Goal: Entertainment & Leisure: Browse casually

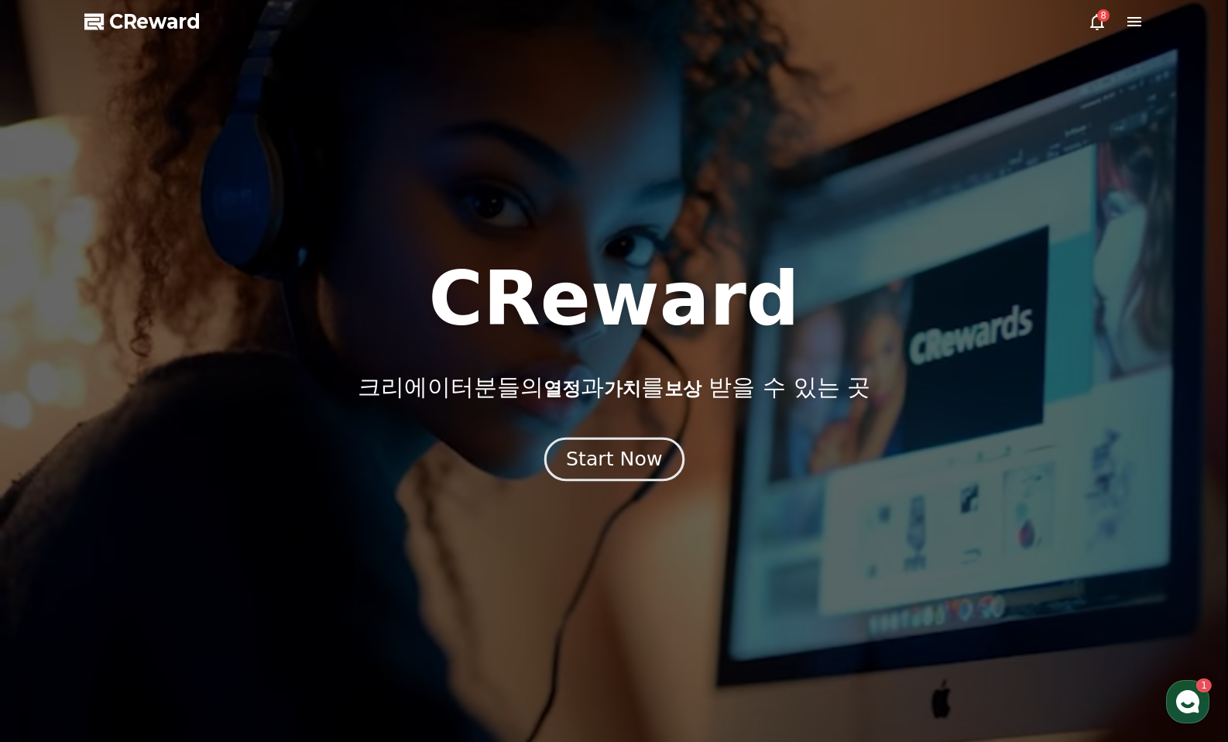
click at [601, 467] on div "Start Now" at bounding box center [614, 459] width 96 height 26
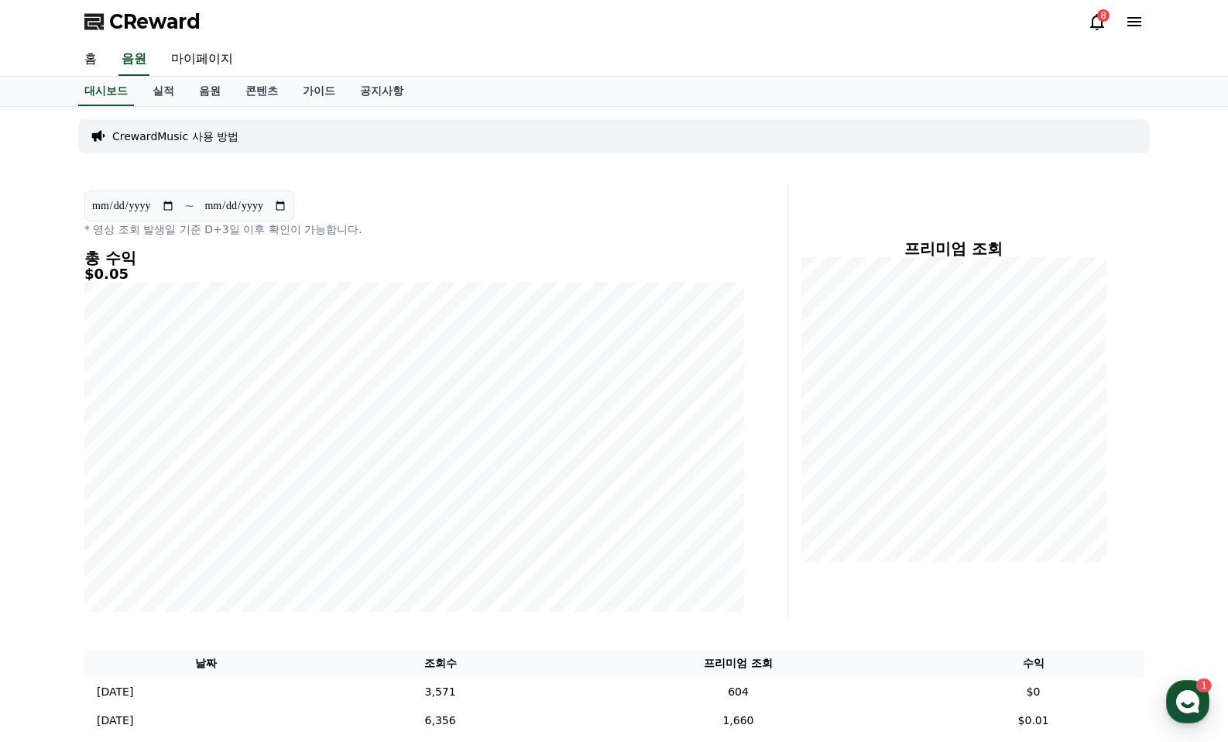
click at [1101, 19] on div "8" at bounding box center [1103, 15] width 12 height 12
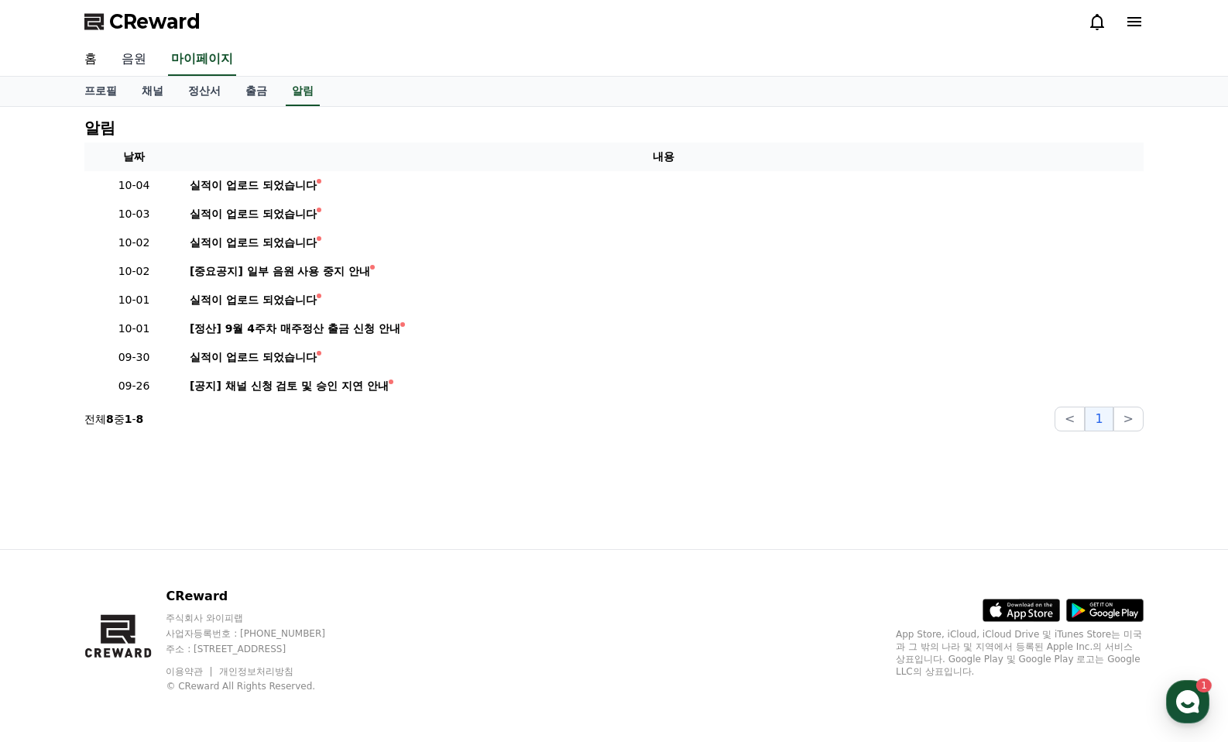
click at [140, 60] on link "음원" at bounding box center [134, 59] width 50 height 33
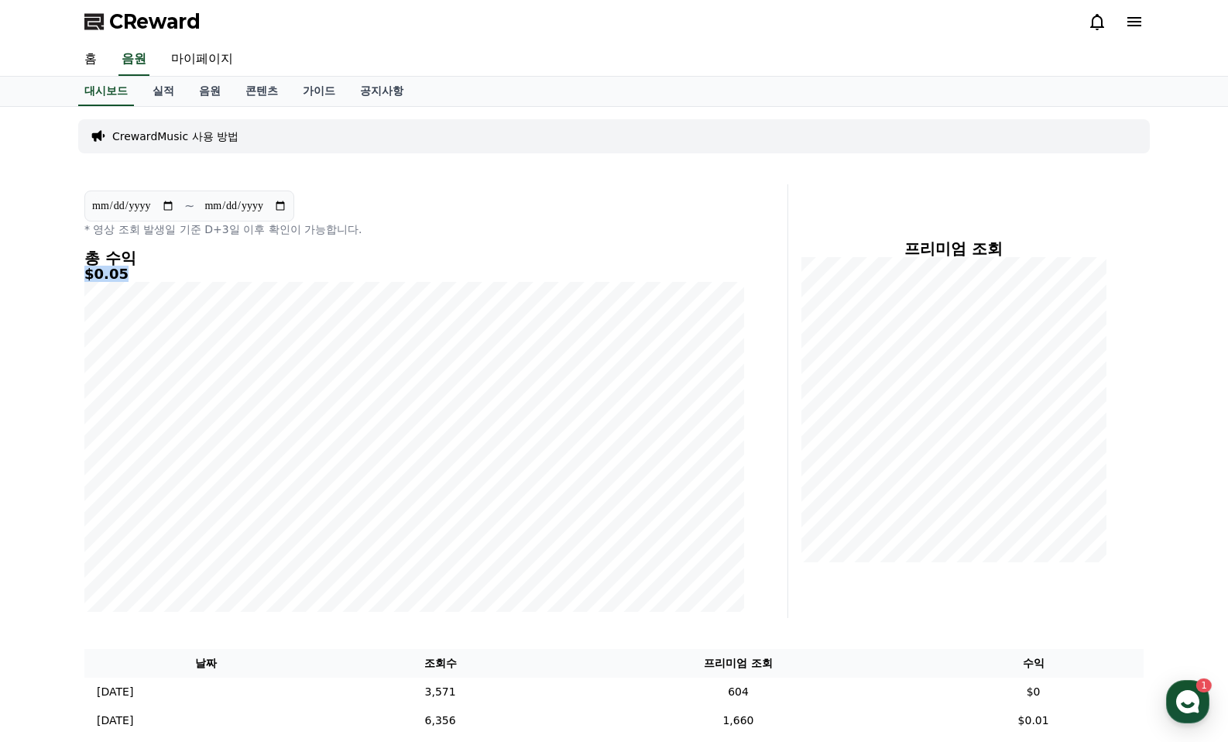
drag, startPoint x: 79, startPoint y: 277, endPoint x: 125, endPoint y: 280, distance: 45.9
click at [125, 280] on div "**********" at bounding box center [414, 401] width 672 height 434
click at [141, 266] on h4 "총 수익" at bounding box center [414, 257] width 660 height 17
click at [216, 91] on link "음원" at bounding box center [210, 91] width 46 height 29
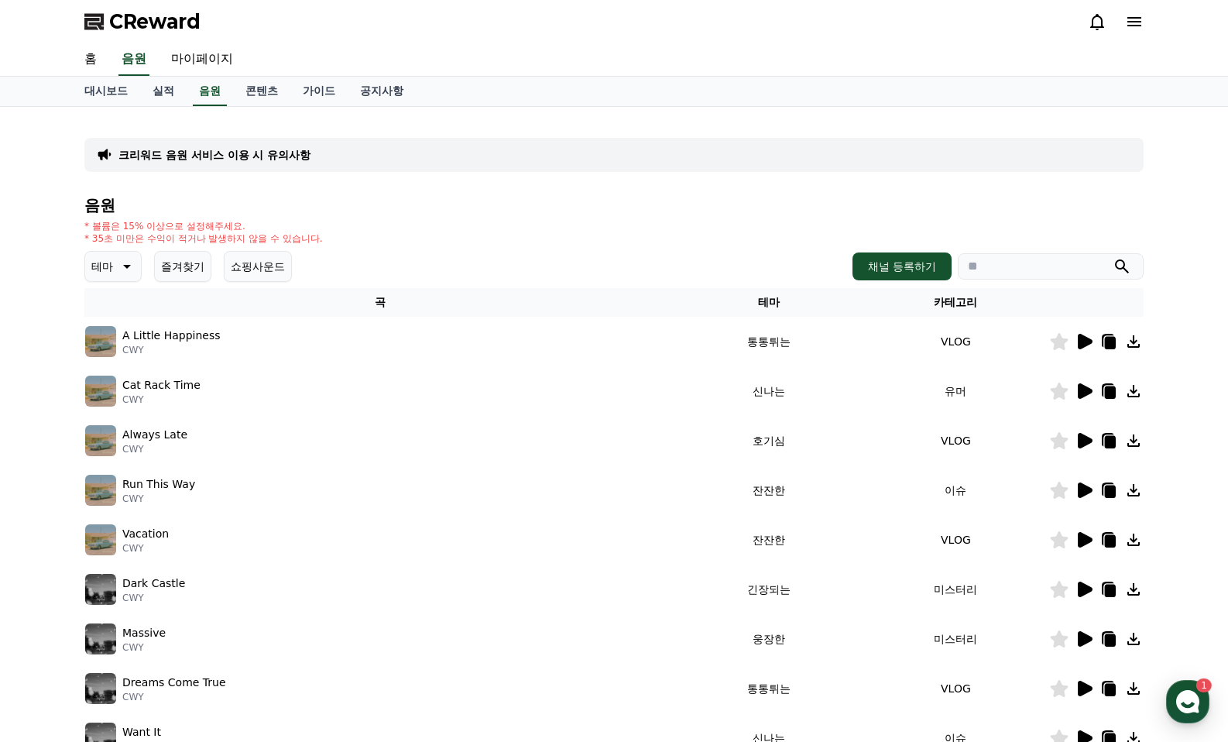
click at [119, 265] on icon at bounding box center [125, 266] width 19 height 19
click at [125, 325] on button "즐거움" at bounding box center [109, 323] width 45 height 34
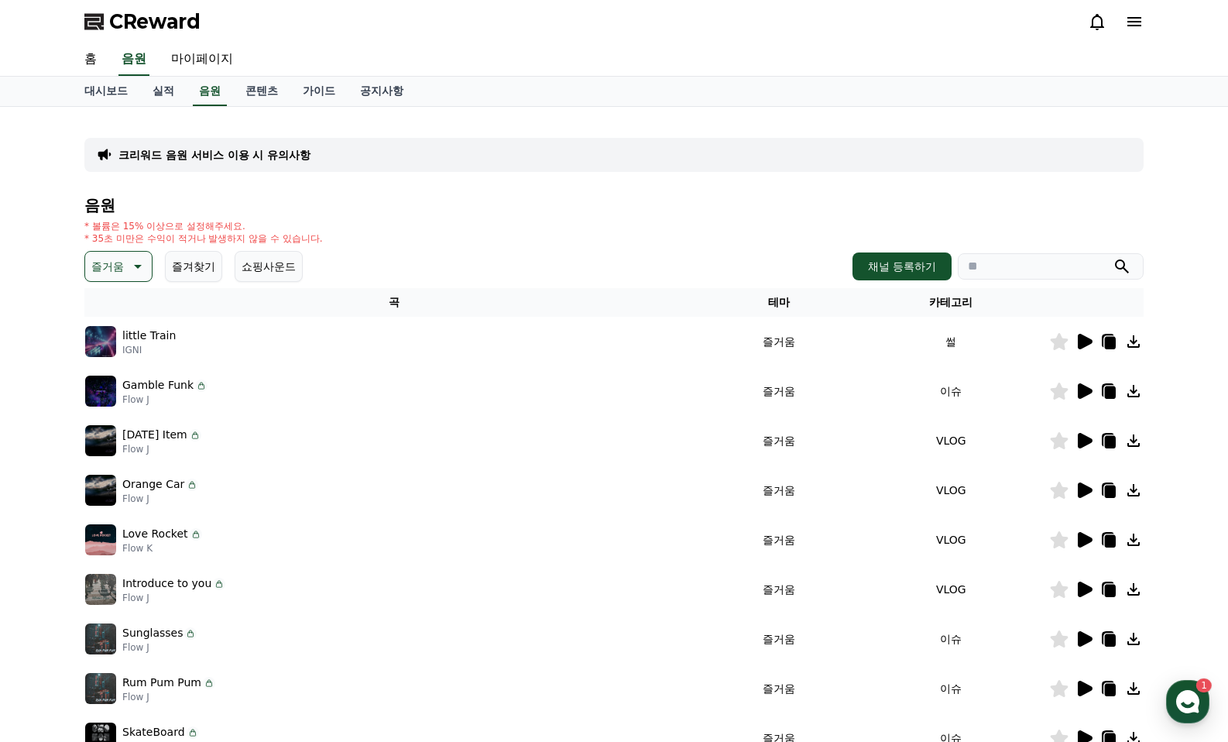
click at [1077, 347] on icon at bounding box center [1084, 341] width 19 height 19
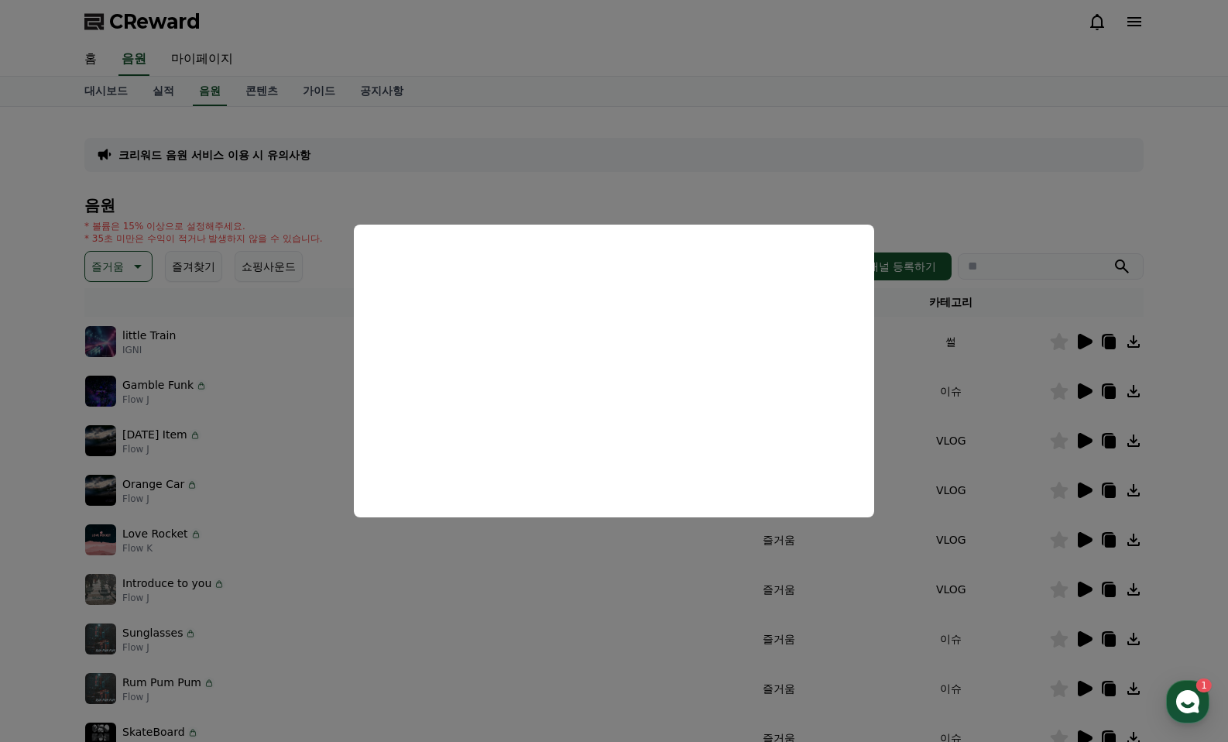
click at [1084, 391] on button "close modal" at bounding box center [614, 371] width 1228 height 742
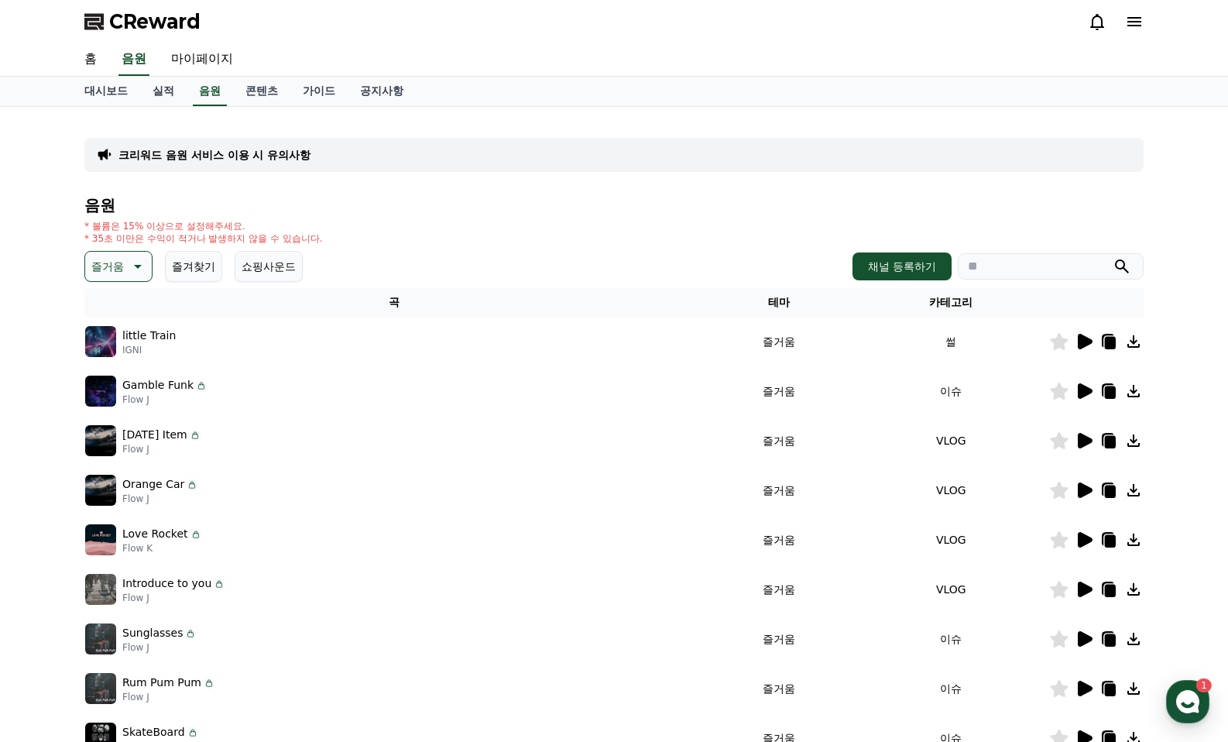
click at [1084, 393] on icon at bounding box center [1085, 390] width 15 height 15
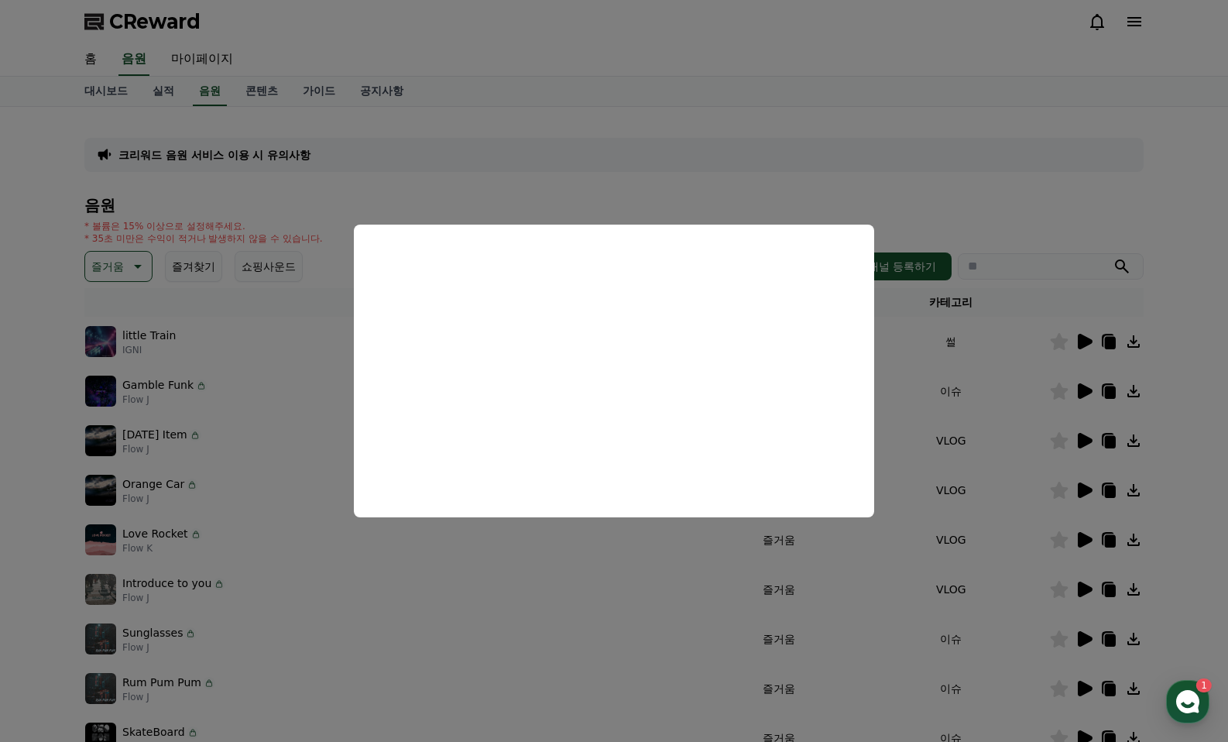
click at [1199, 424] on button "close modal" at bounding box center [614, 371] width 1228 height 742
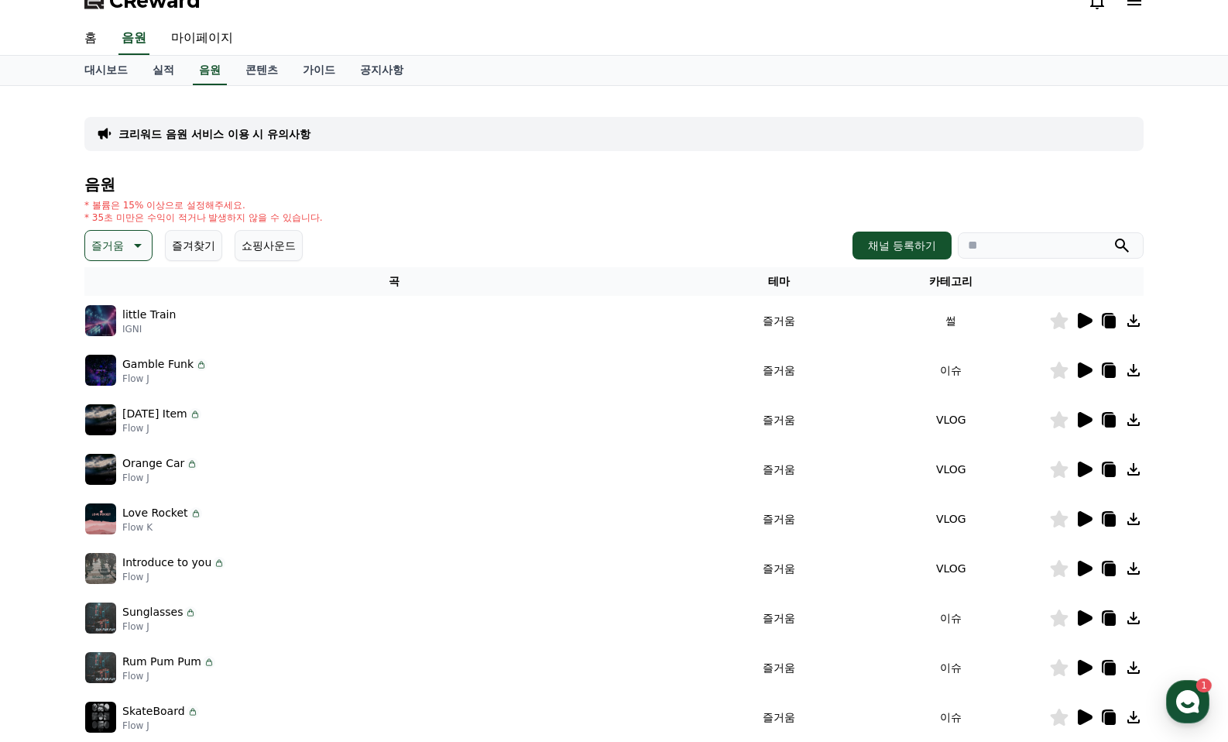
scroll to position [307, 0]
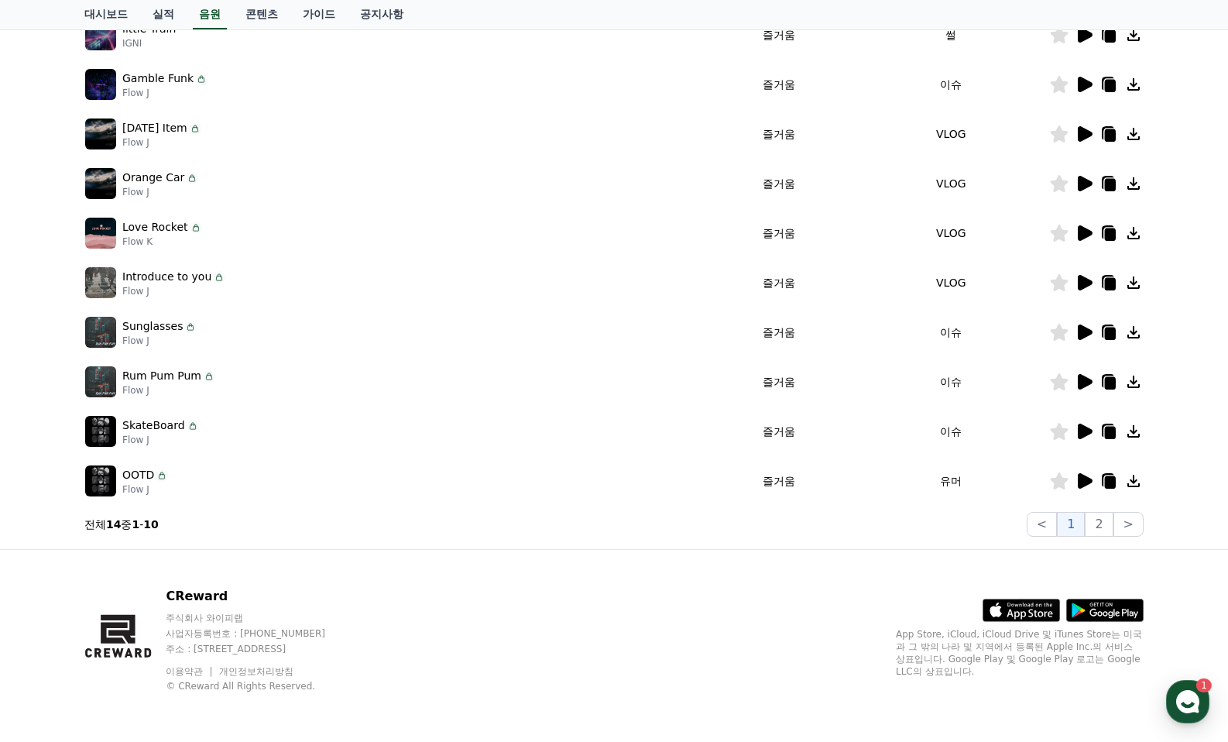
click at [1080, 335] on icon at bounding box center [1085, 332] width 15 height 15
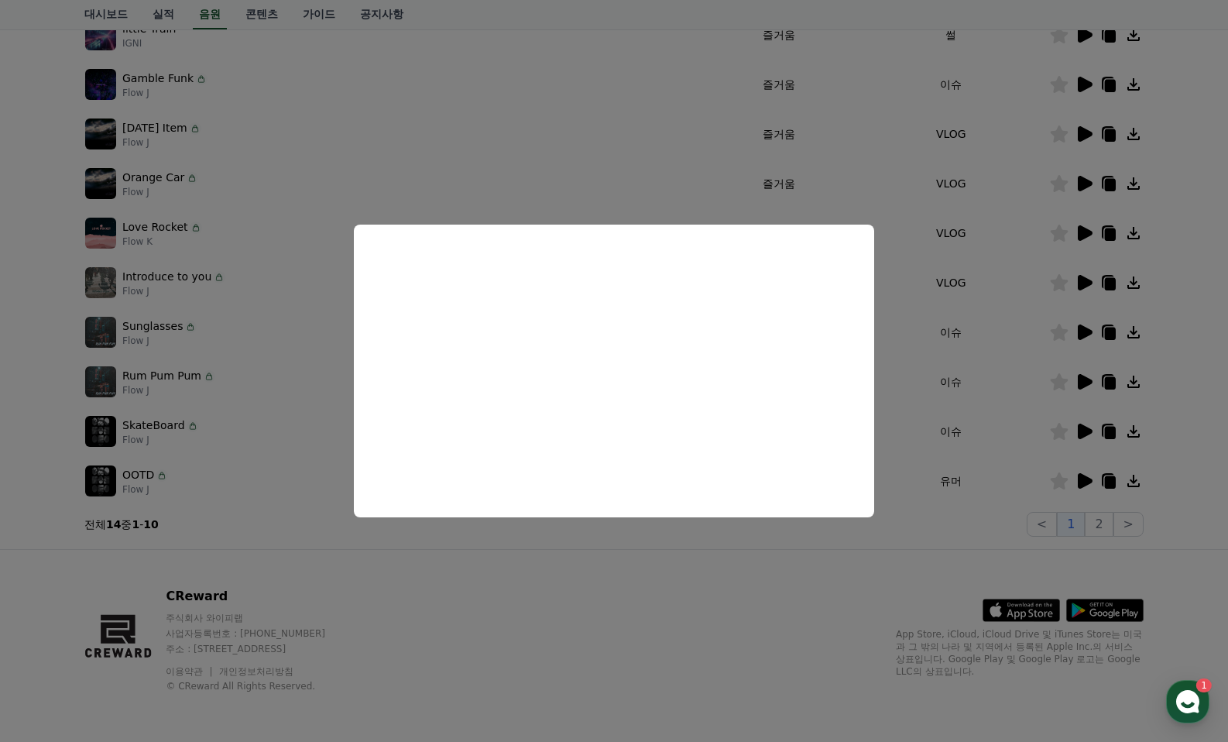
click at [1084, 384] on button "close modal" at bounding box center [614, 371] width 1228 height 742
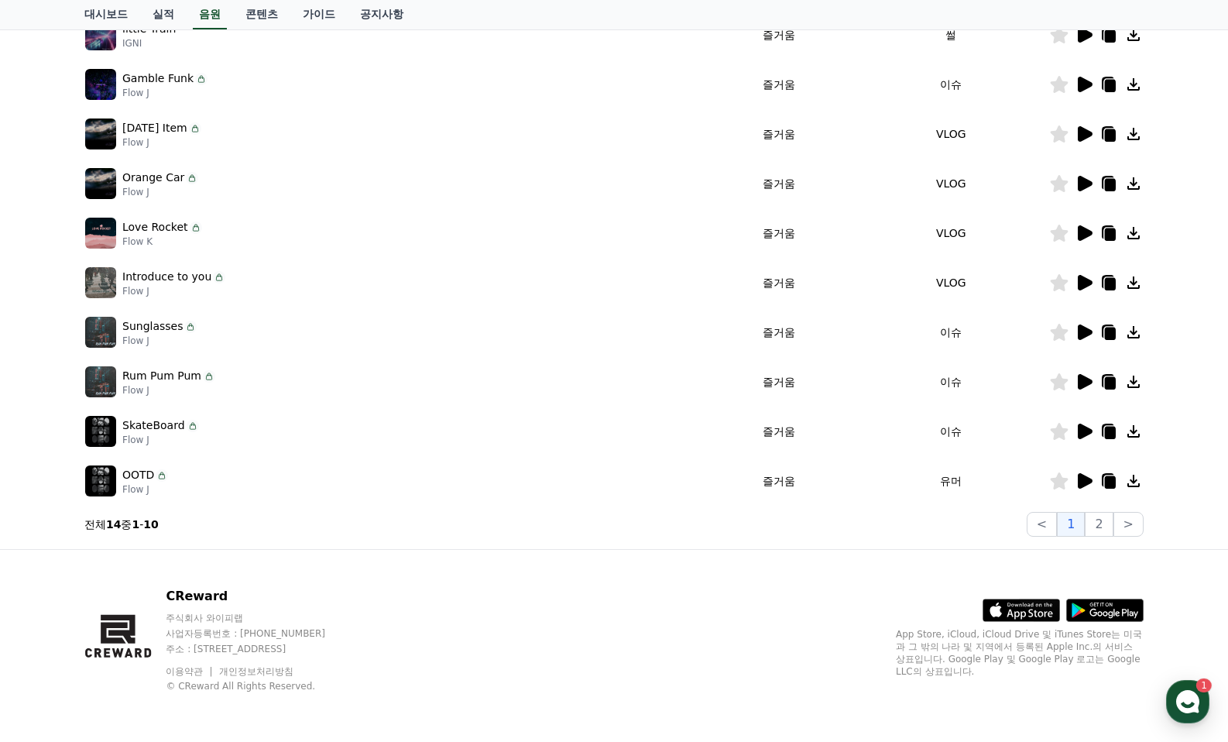
click at [1084, 384] on icon at bounding box center [1085, 381] width 15 height 15
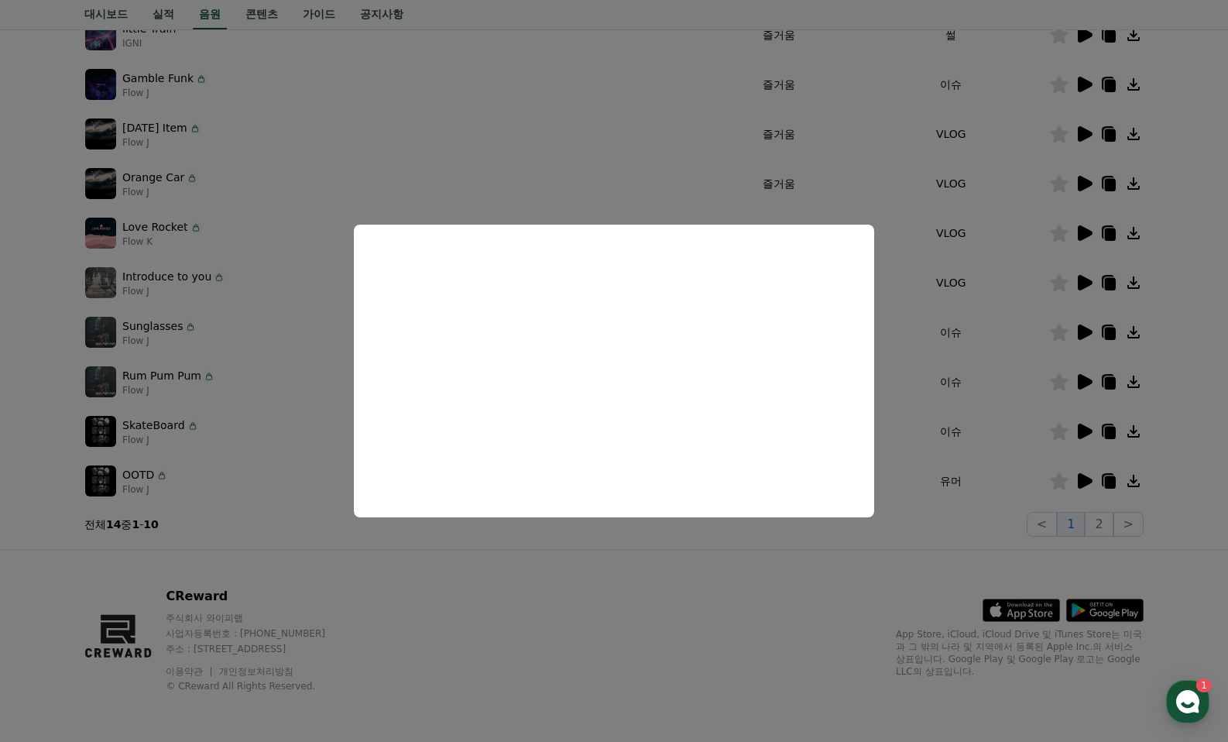
click at [1092, 432] on button "close modal" at bounding box center [614, 371] width 1228 height 742
click at [1093, 432] on icon at bounding box center [1084, 431] width 19 height 19
click at [1093, 432] on button "close modal" at bounding box center [614, 371] width 1228 height 742
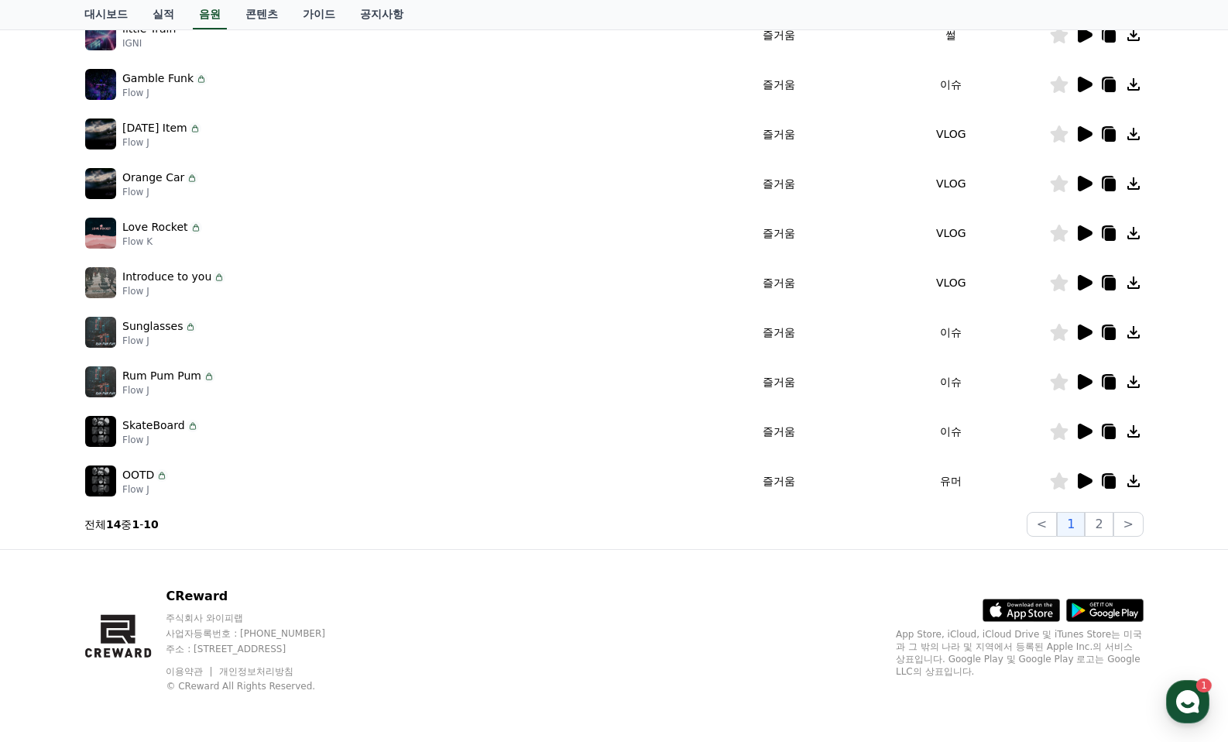
click at [1080, 440] on icon at bounding box center [1084, 431] width 19 height 19
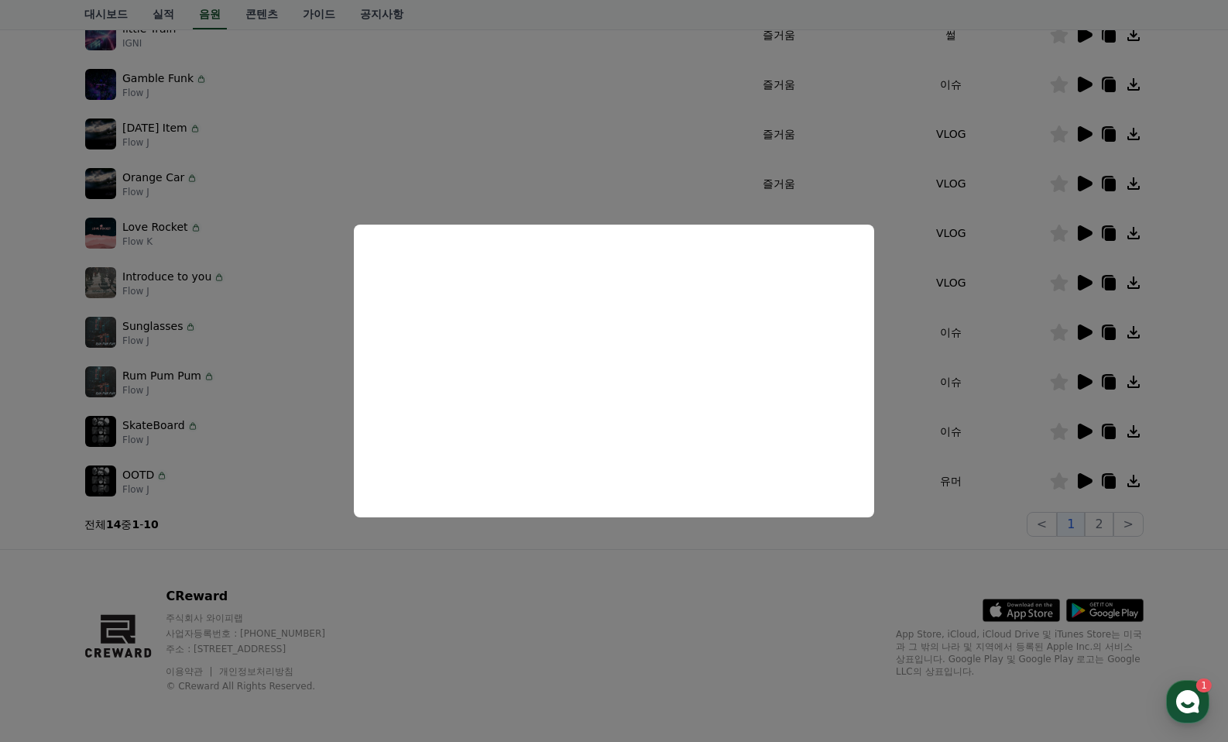
click at [1087, 483] on button "close modal" at bounding box center [614, 371] width 1228 height 742
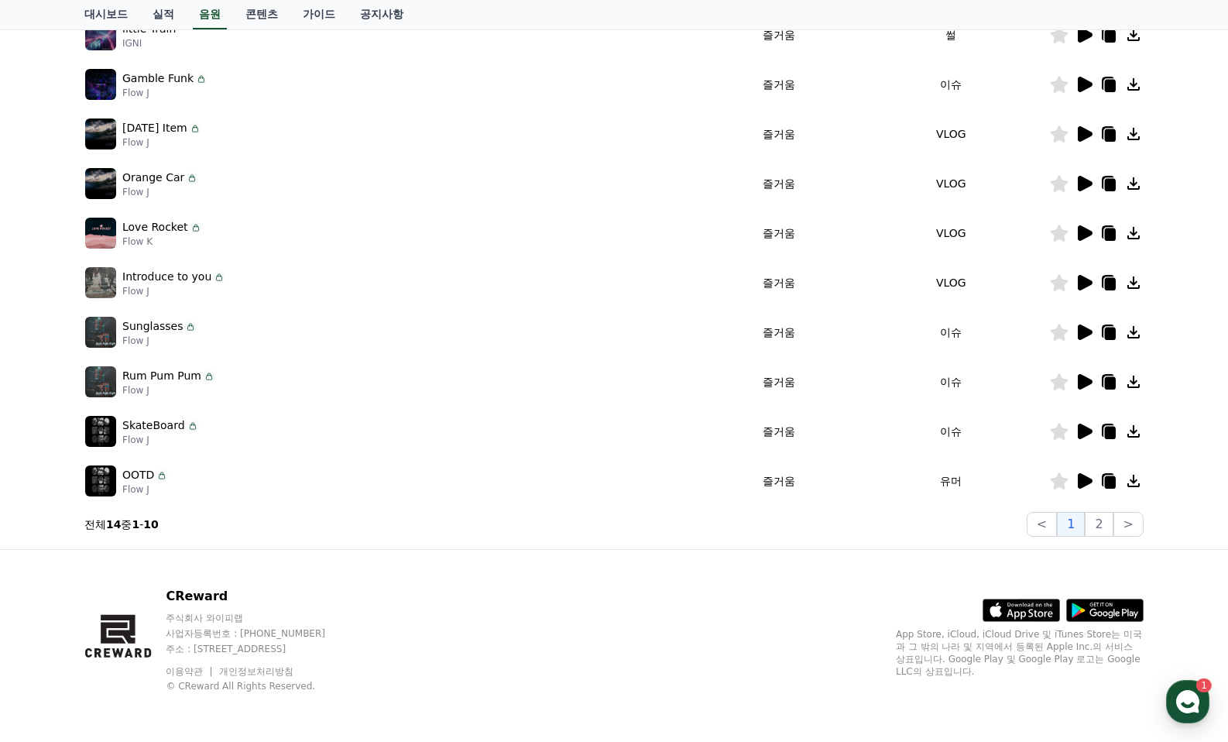
click at [1087, 483] on icon at bounding box center [1085, 480] width 15 height 15
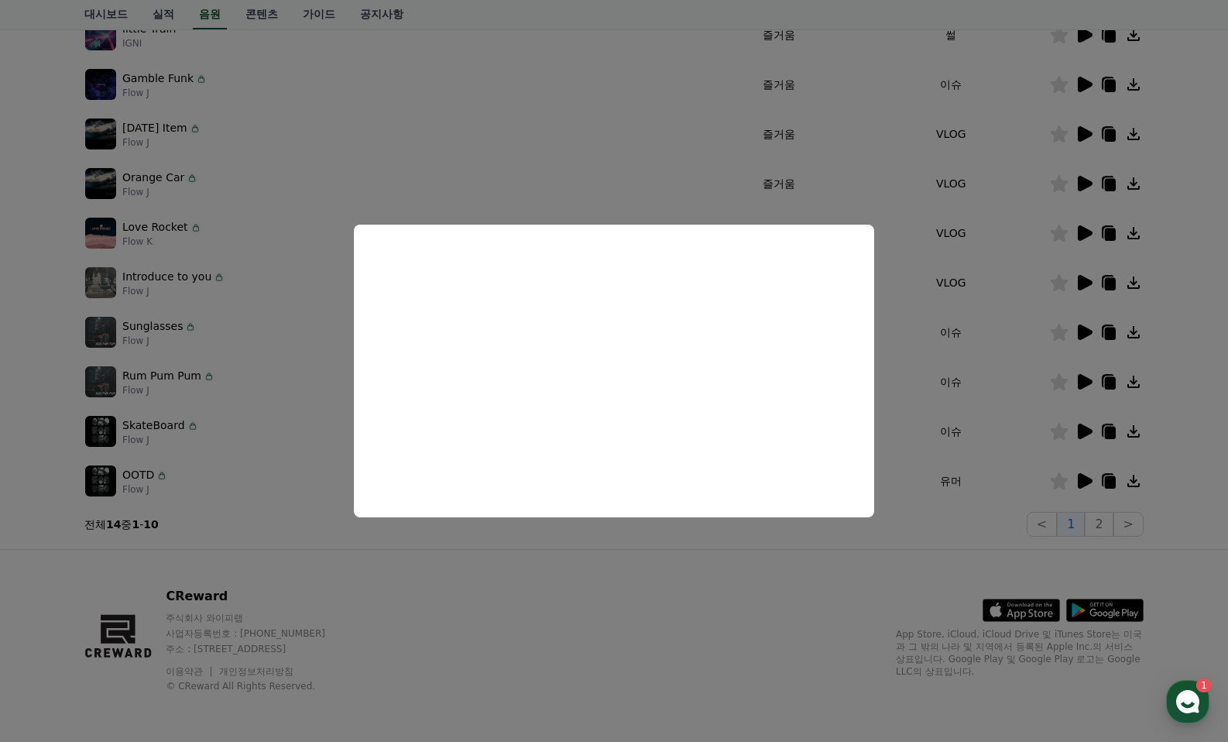
click at [487, 570] on button "close modal" at bounding box center [614, 371] width 1228 height 742
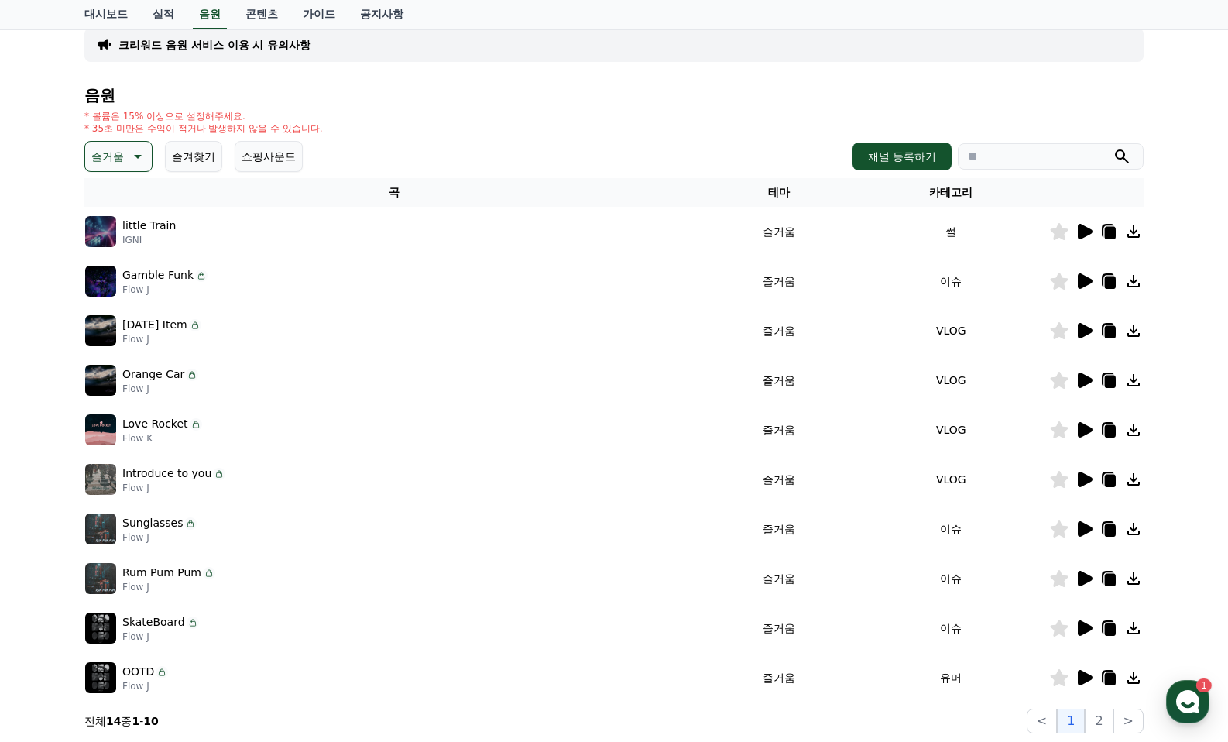
scroll to position [0, 0]
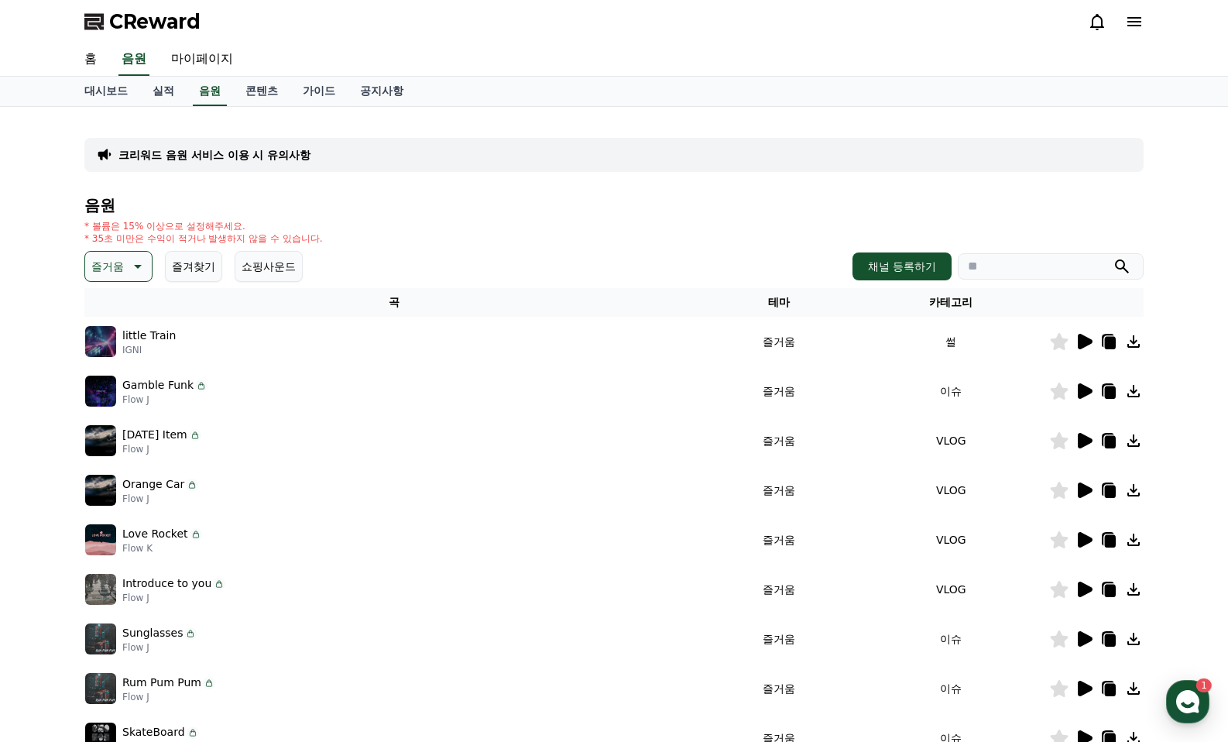
click at [119, 266] on p "즐거움" at bounding box center [107, 267] width 33 height 22
click at [117, 302] on button "전체" at bounding box center [104, 307] width 34 height 34
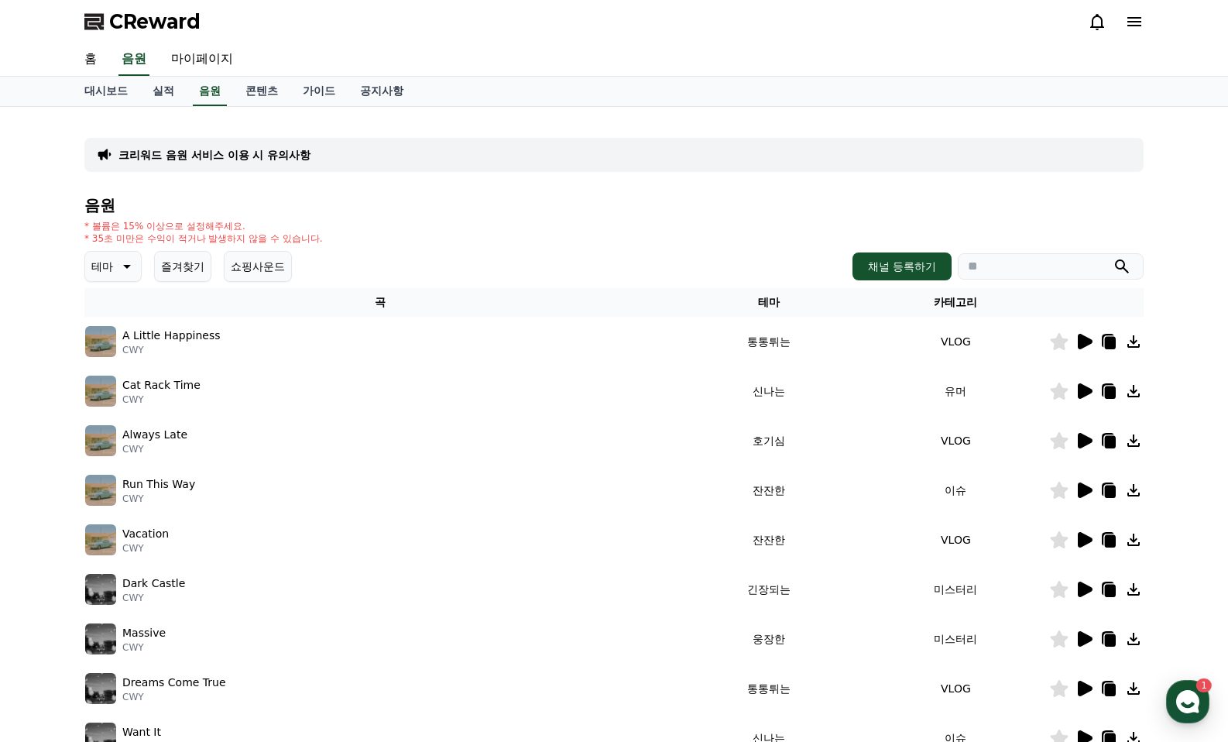
click at [208, 270] on button "즐겨찾기" at bounding box center [182, 266] width 57 height 31
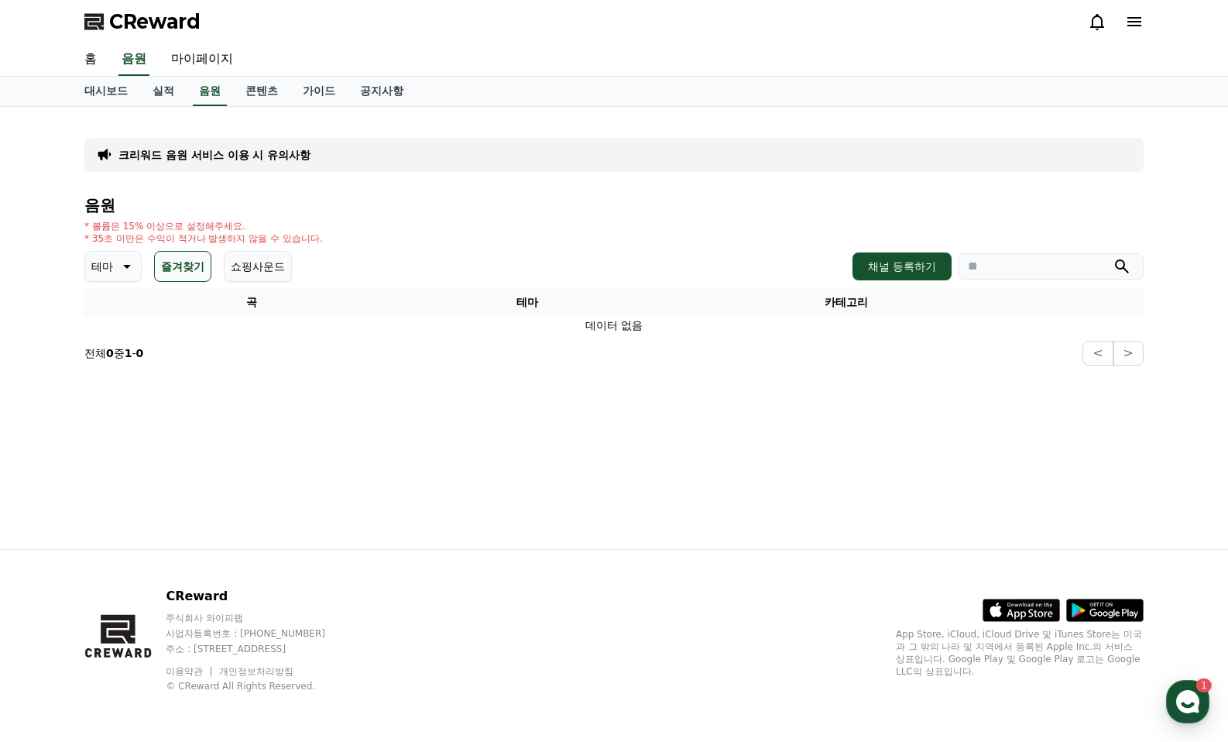
click at [199, 270] on button "즐겨찾기" at bounding box center [182, 266] width 57 height 31
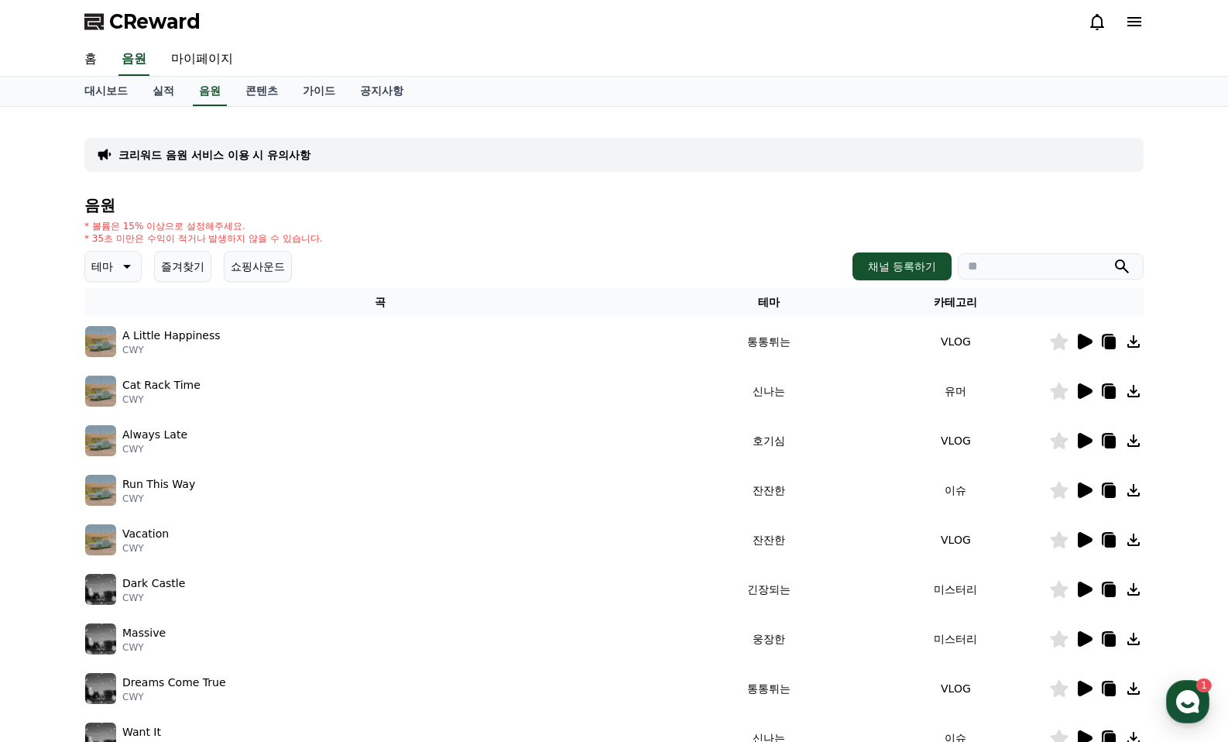
click at [263, 270] on button "쇼핑사운드" at bounding box center [258, 266] width 68 height 31
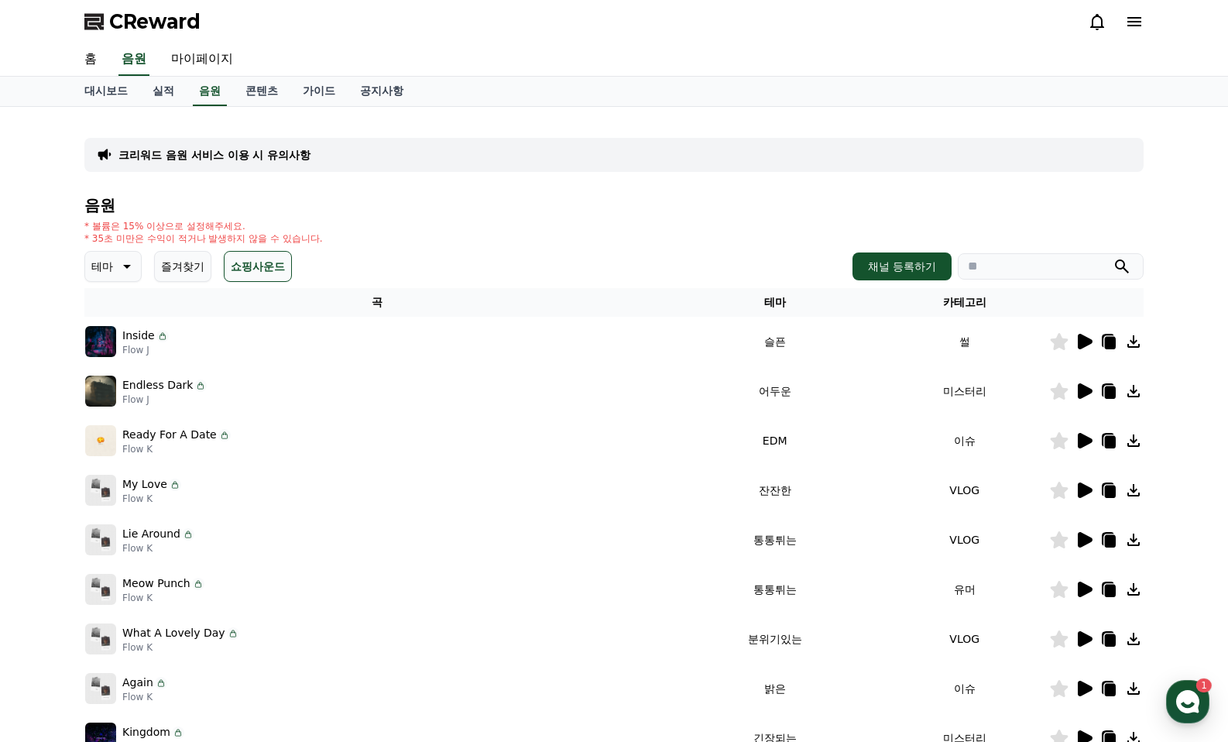
click at [263, 270] on button "쇼핑사운드" at bounding box center [258, 266] width 68 height 31
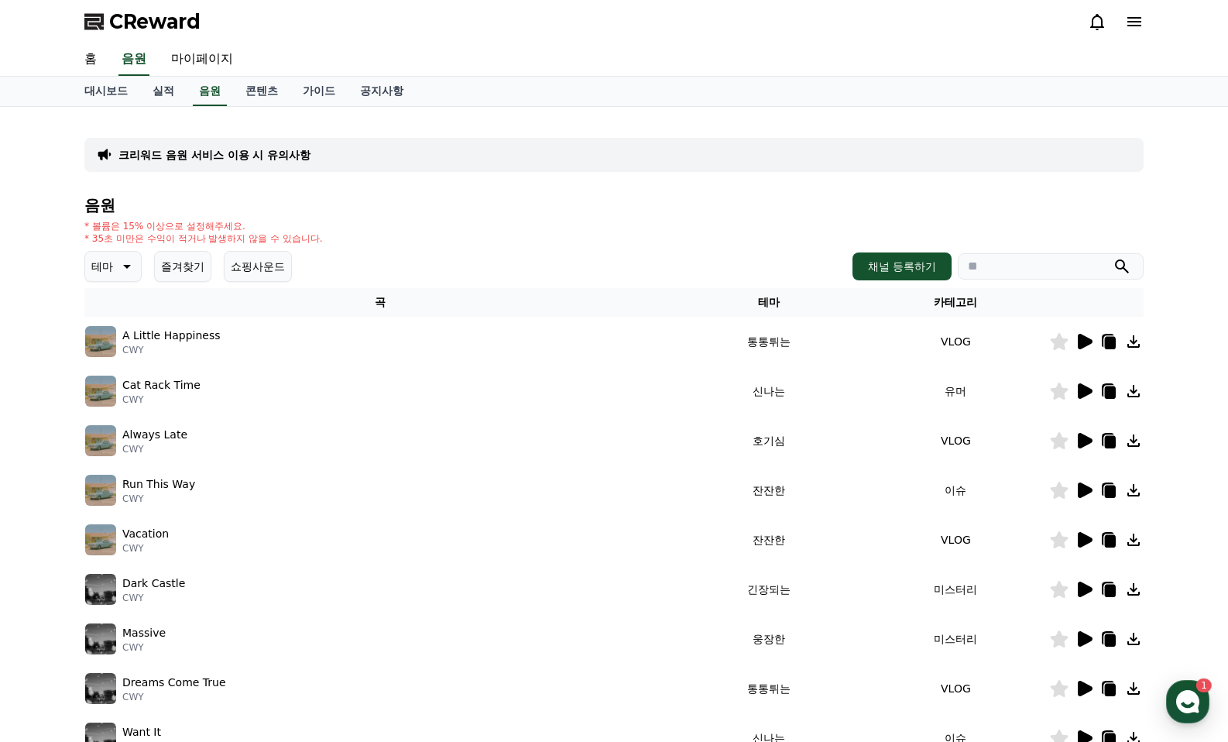
click at [259, 271] on button "쇼핑사운드" at bounding box center [258, 266] width 68 height 31
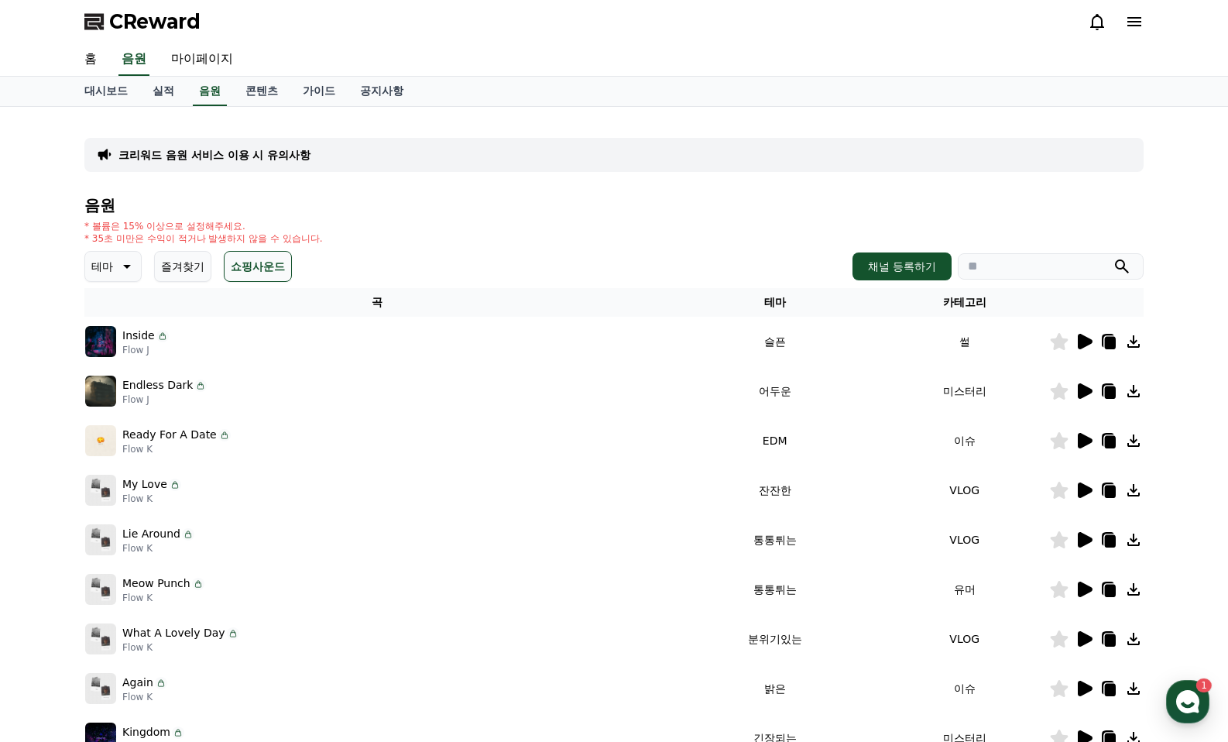
click at [1090, 345] on icon at bounding box center [1084, 341] width 19 height 19
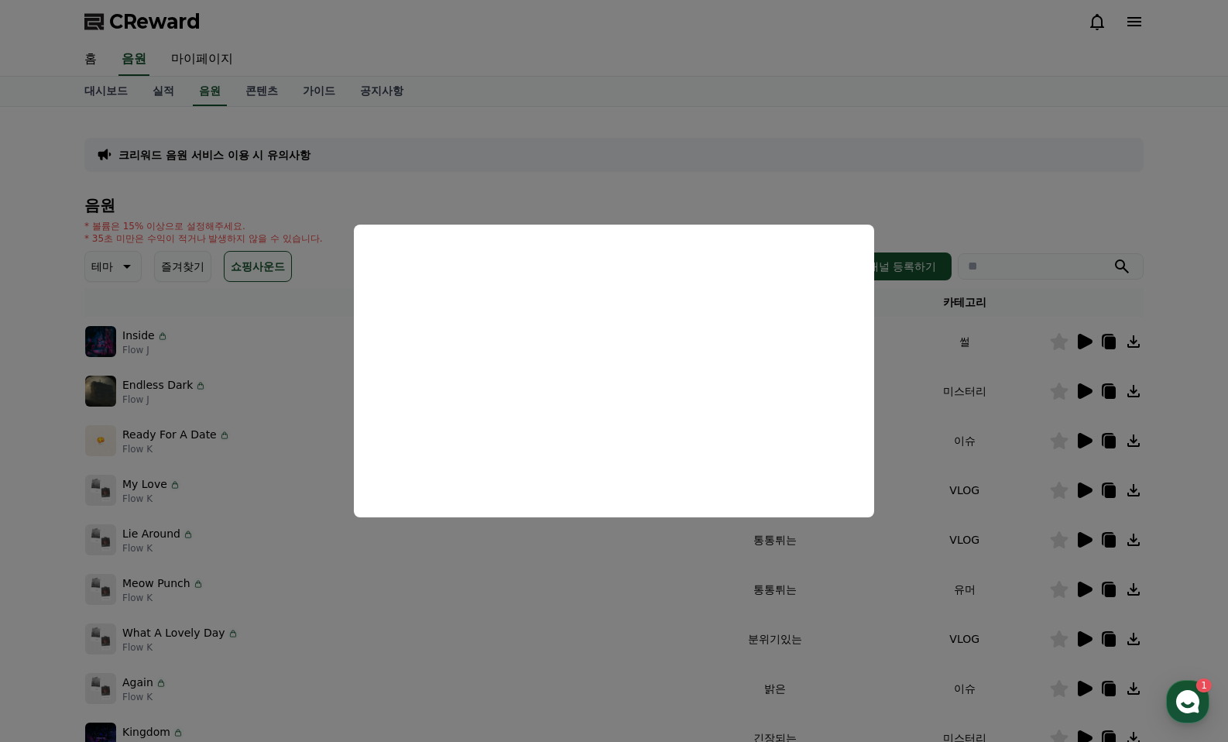
click at [1094, 443] on button "close modal" at bounding box center [614, 371] width 1228 height 742
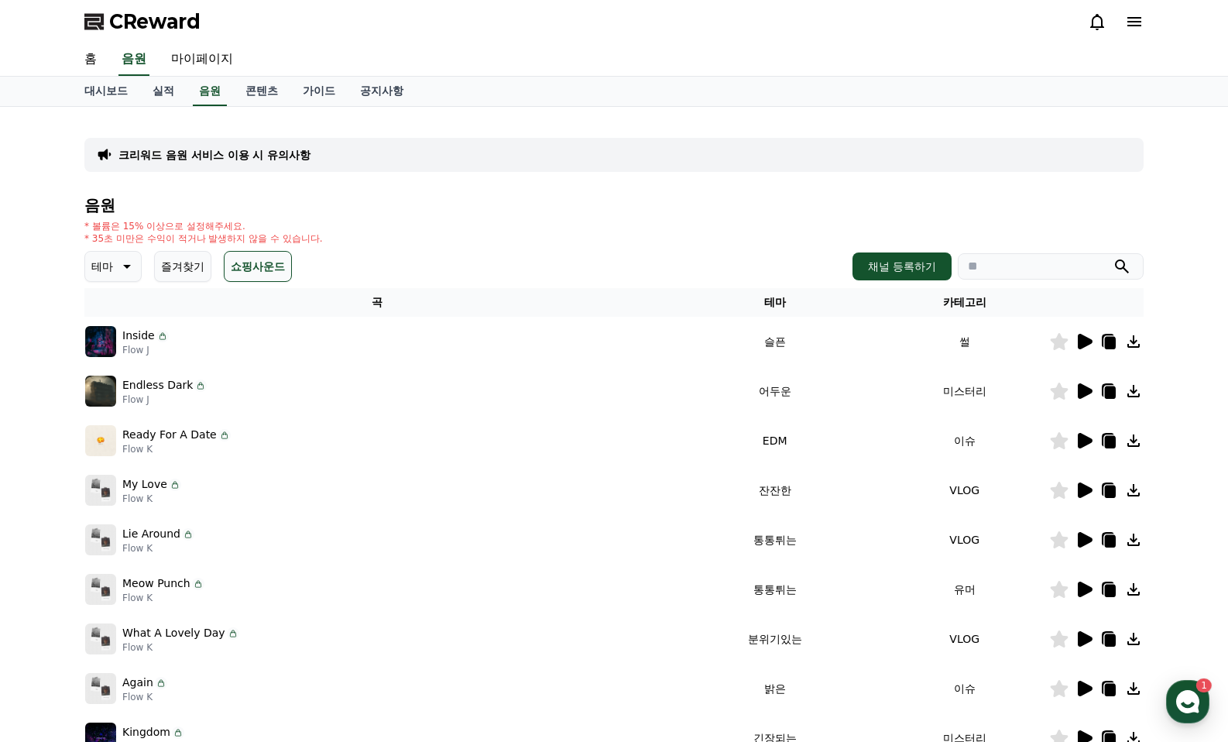
click at [1087, 445] on icon at bounding box center [1084, 440] width 19 height 19
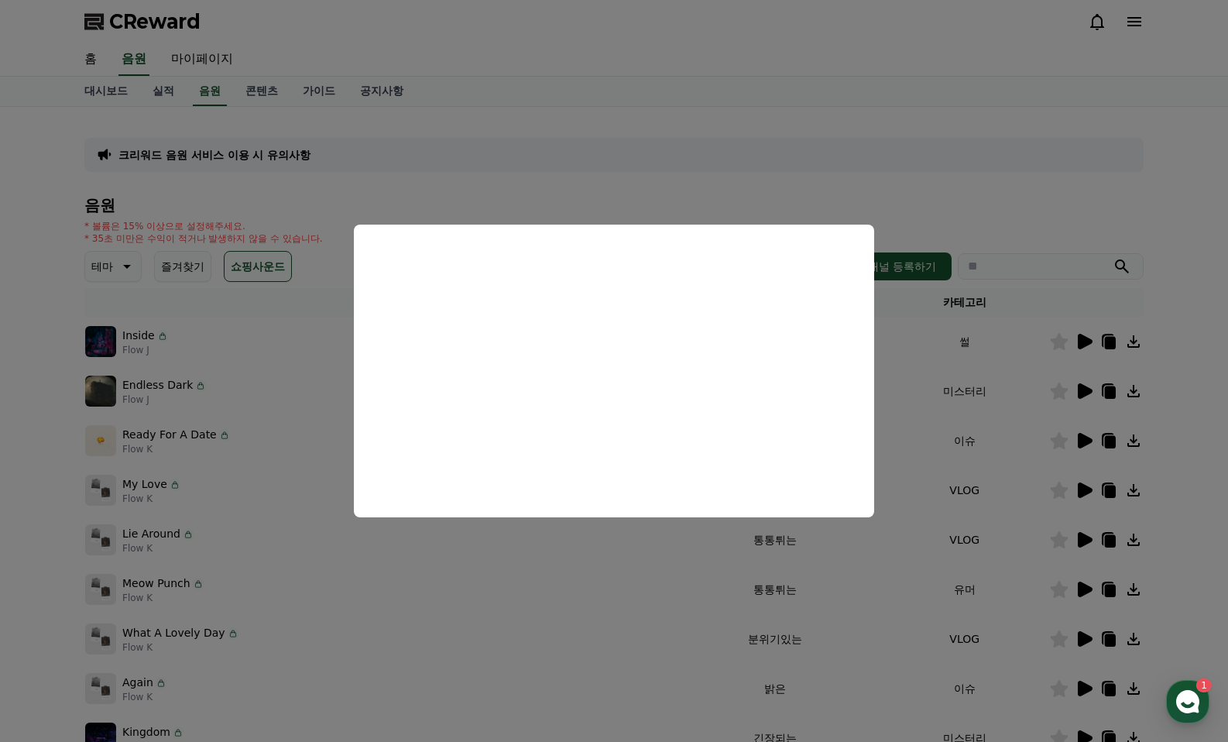
click at [1084, 593] on button "close modal" at bounding box center [614, 371] width 1228 height 742
click at [1084, 591] on icon at bounding box center [1085, 589] width 15 height 15
click at [950, 438] on button "close modal" at bounding box center [614, 371] width 1228 height 742
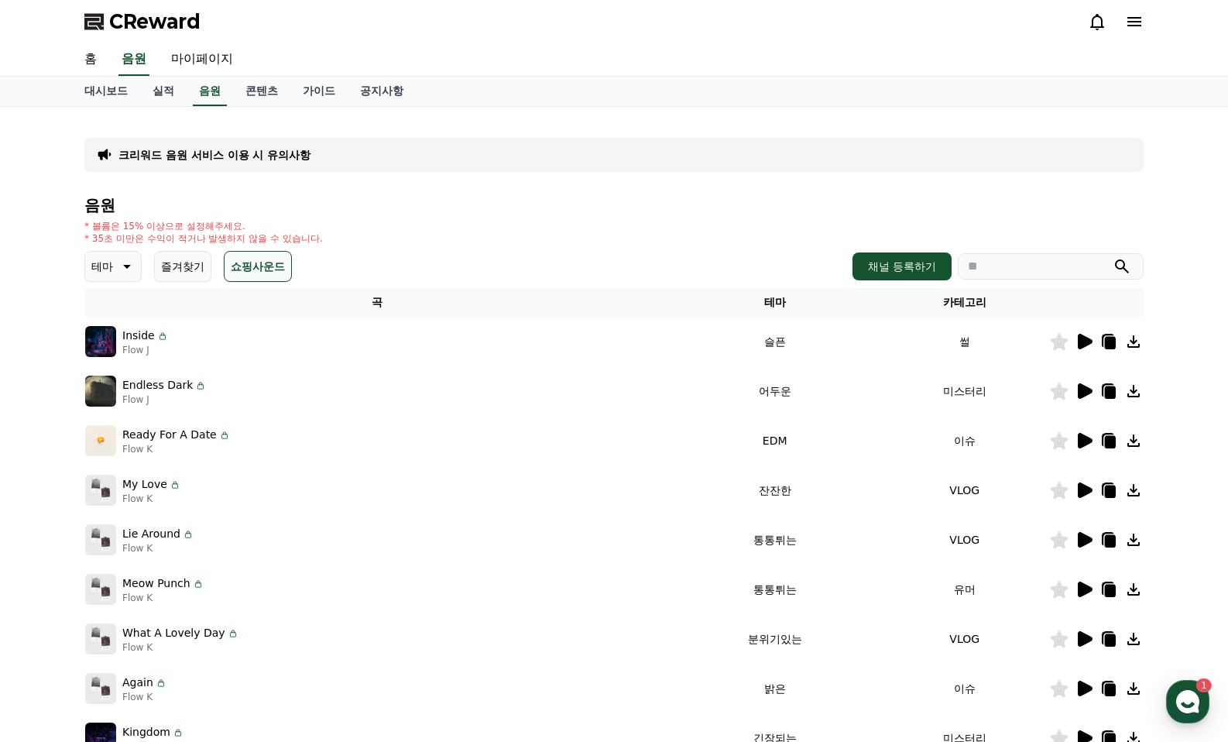
click at [1084, 688] on icon at bounding box center [1085, 688] width 15 height 15
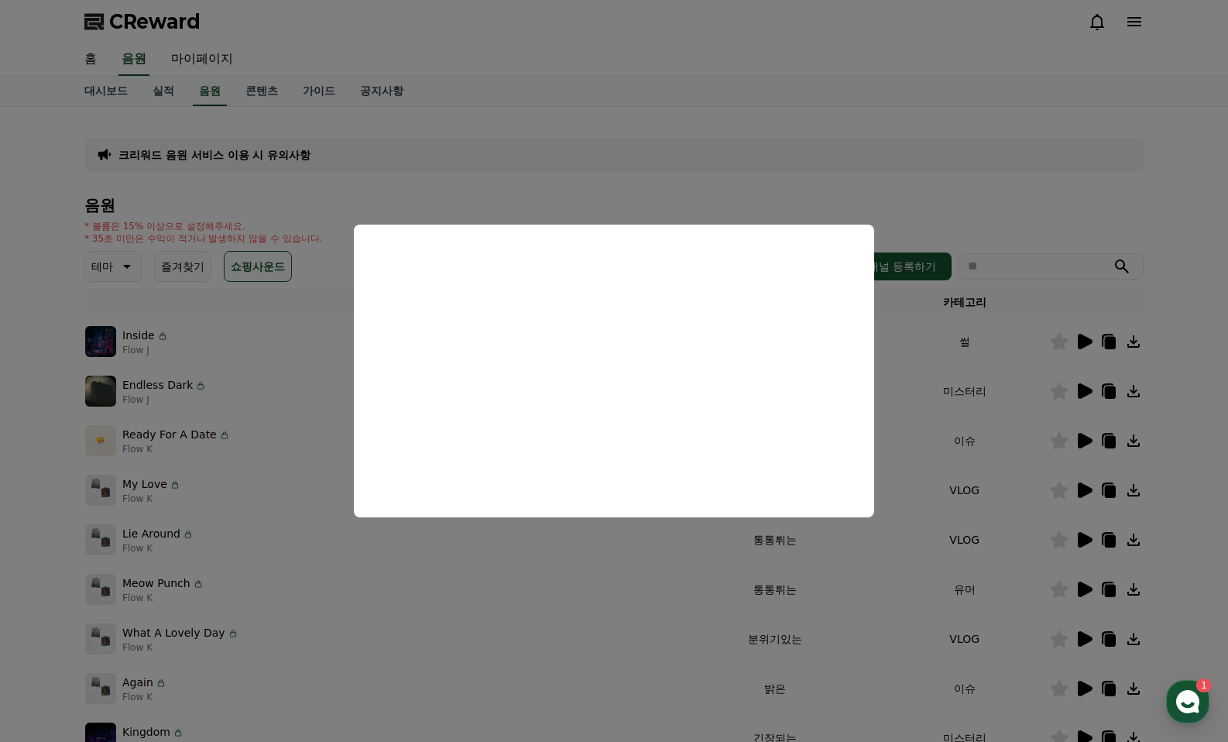
click at [651, 112] on button "close modal" at bounding box center [614, 371] width 1228 height 742
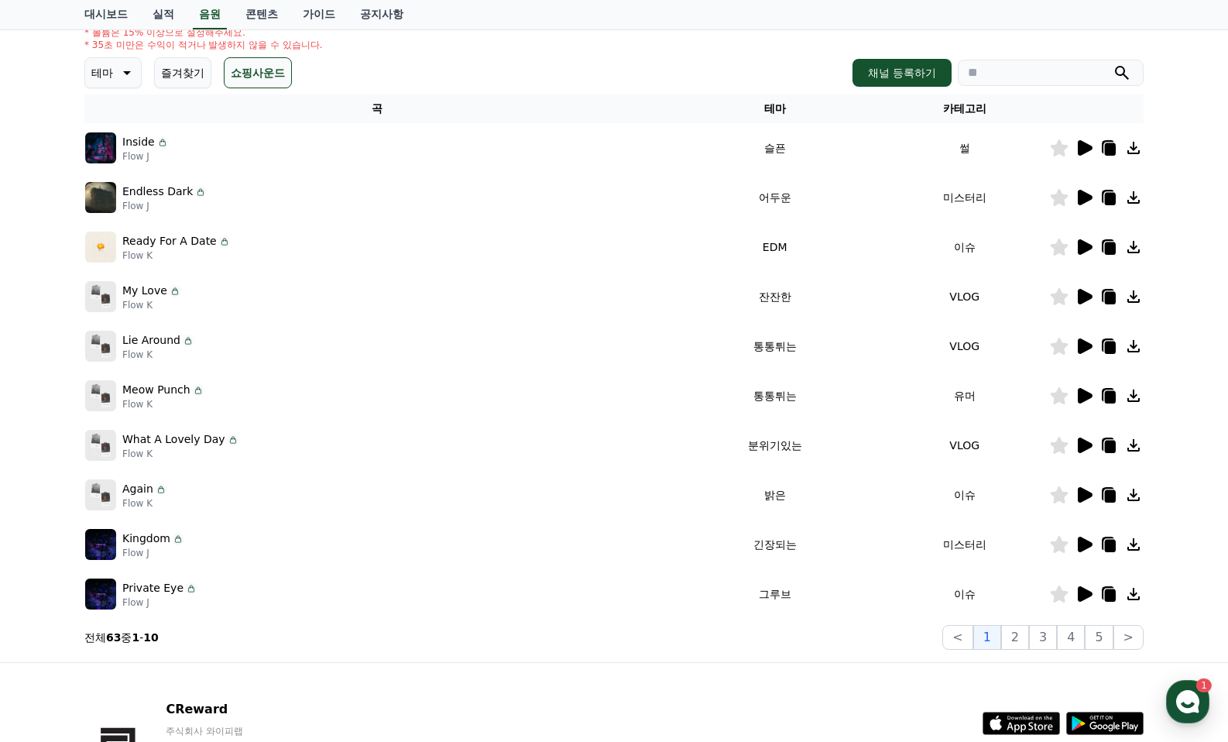
scroll to position [307, 0]
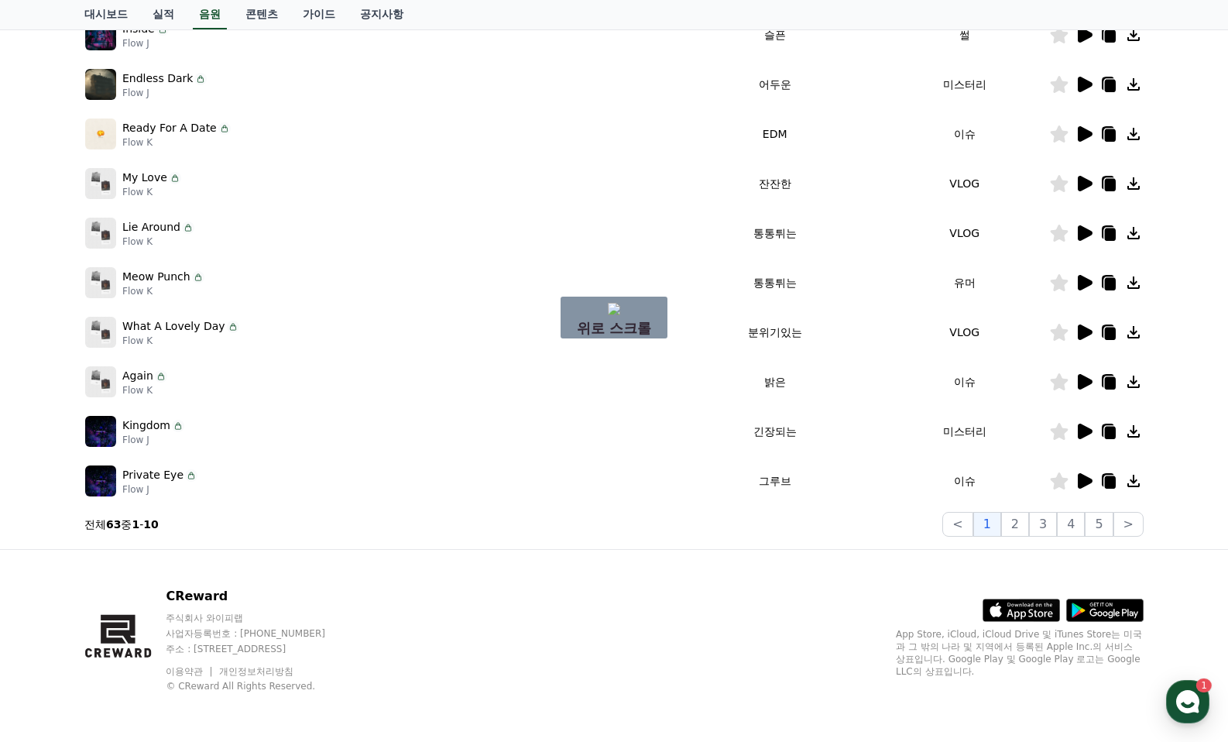
drag, startPoint x: 528, startPoint y: 500, endPoint x: 338, endPoint y: 315, distance: 265.1
drag, startPoint x: 544, startPoint y: 380, endPoint x: 425, endPoint y: 216, distance: 201.9
